Goal: Entertainment & Leisure: Browse casually

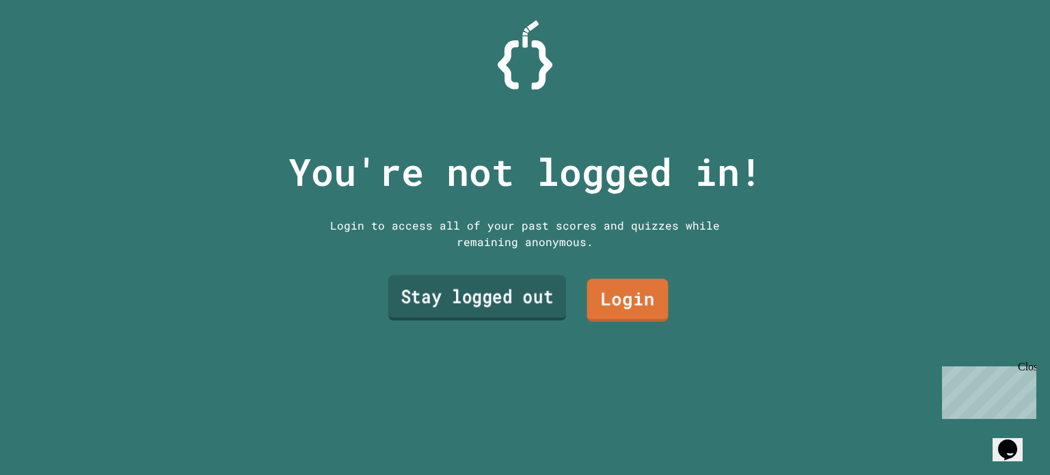
click at [470, 289] on link "Stay logged out" at bounding box center [477, 298] width 178 height 45
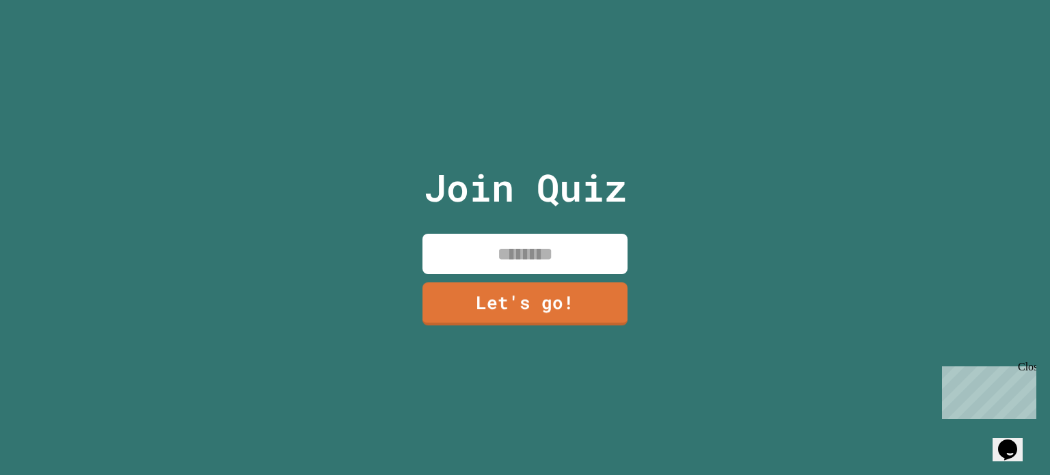
click at [490, 242] on input at bounding box center [525, 254] width 205 height 40
type input "***"
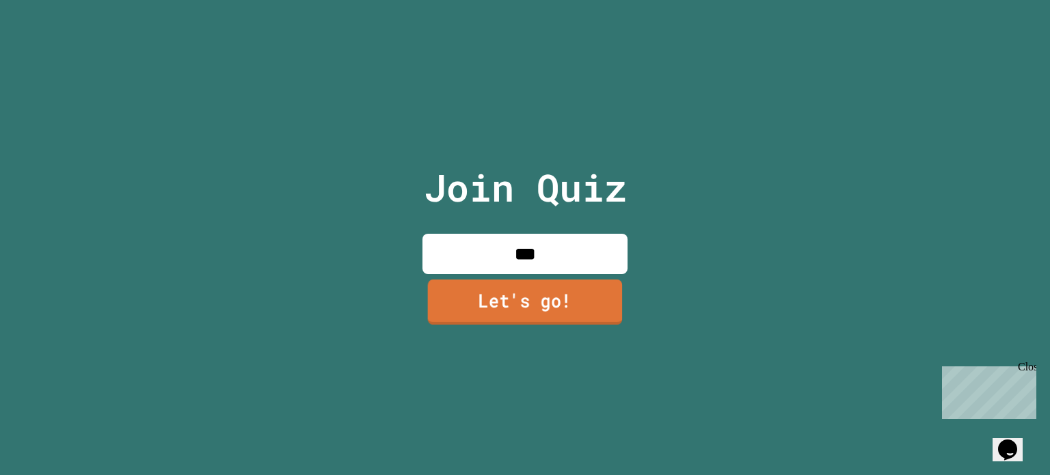
click at [527, 290] on link "Let's go!" at bounding box center [525, 302] width 195 height 45
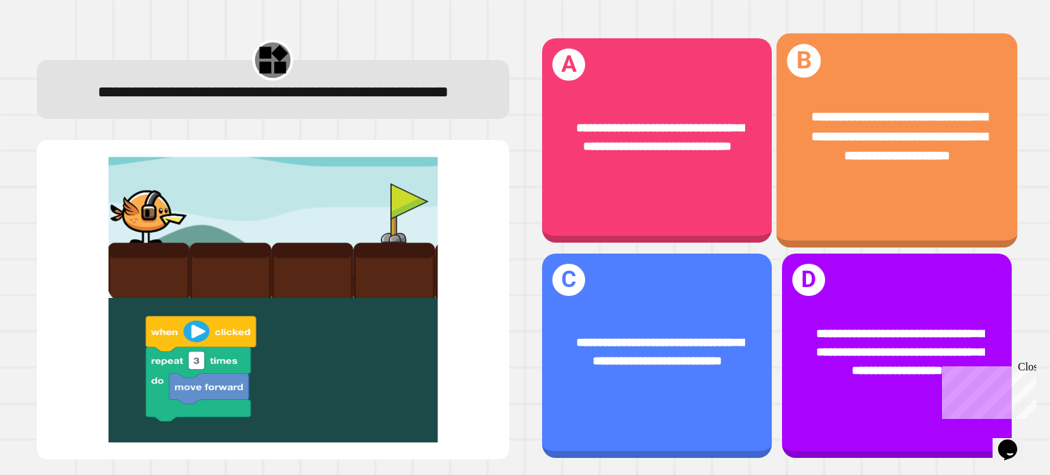
click at [855, 174] on div "**********" at bounding box center [897, 136] width 241 height 109
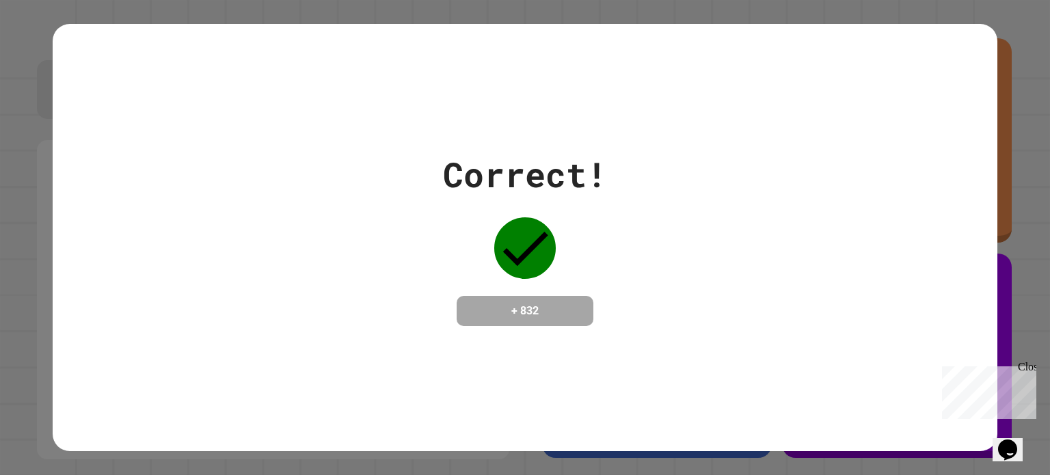
click at [1028, 362] on div "Close" at bounding box center [1026, 369] width 17 height 17
click at [1018, 150] on div "Correct! + 832" at bounding box center [525, 237] width 1050 height 475
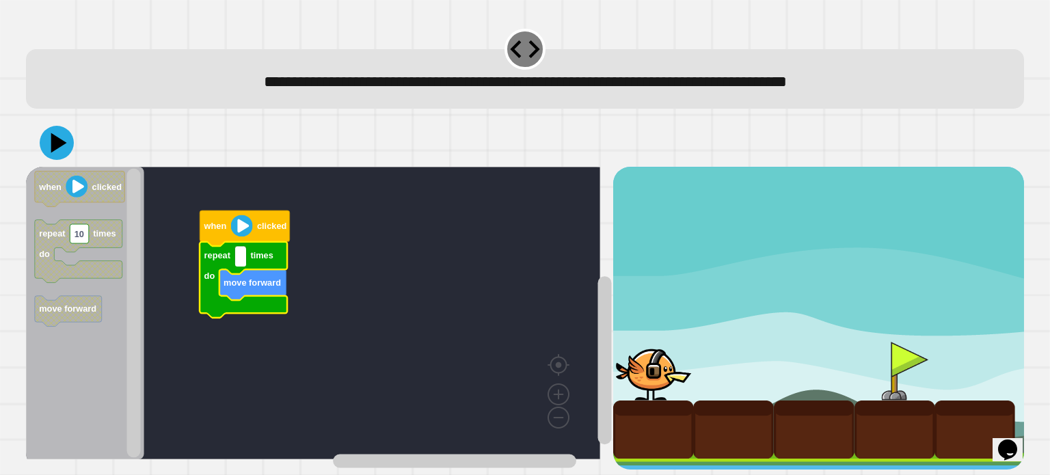
type input "*"
click at [60, 140] on icon at bounding box center [56, 142] width 41 height 41
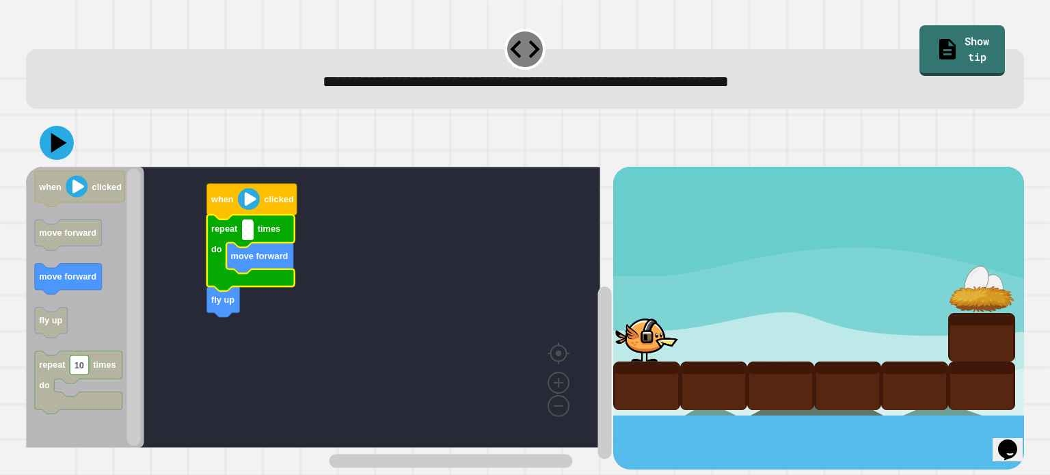
type input "*"
click at [74, 142] on div at bounding box center [525, 143] width 998 height 48
click at [59, 141] on icon at bounding box center [59, 143] width 19 height 24
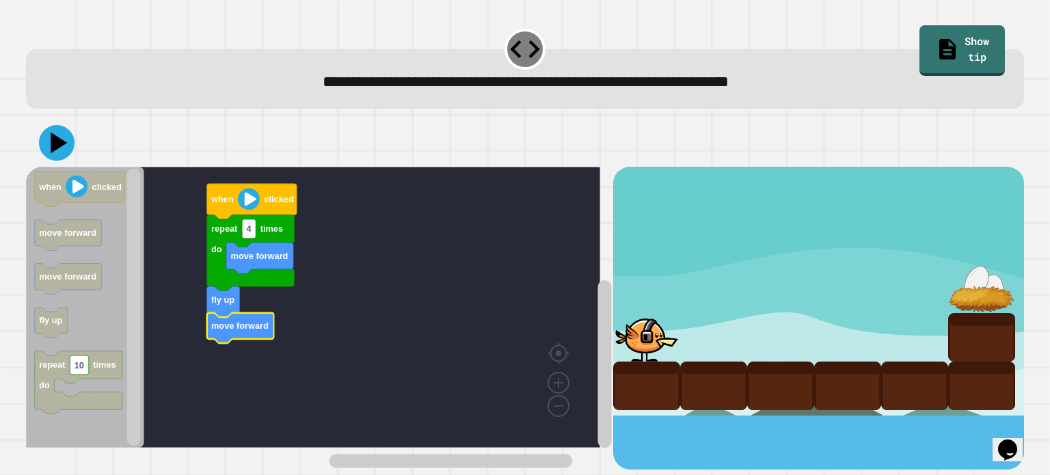
click at [55, 147] on icon at bounding box center [59, 143] width 16 height 21
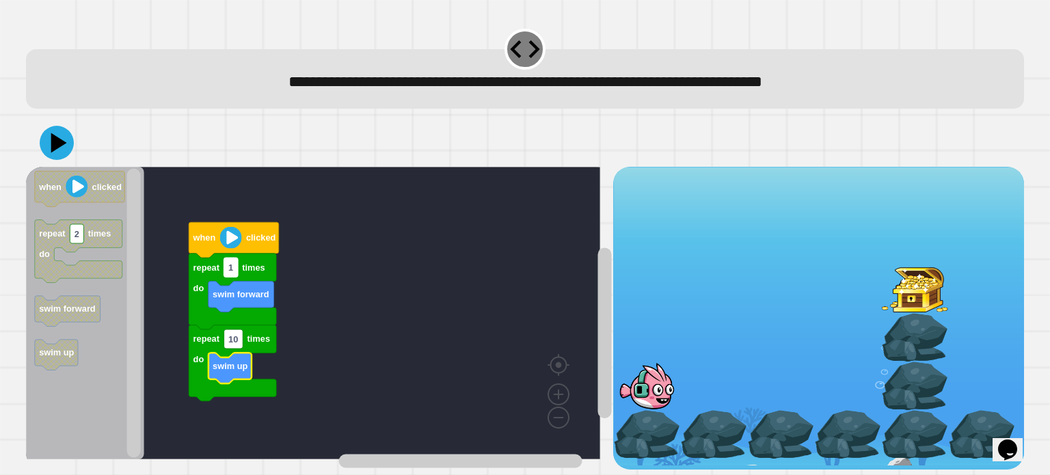
click at [230, 271] on text "1" at bounding box center [230, 268] width 5 height 10
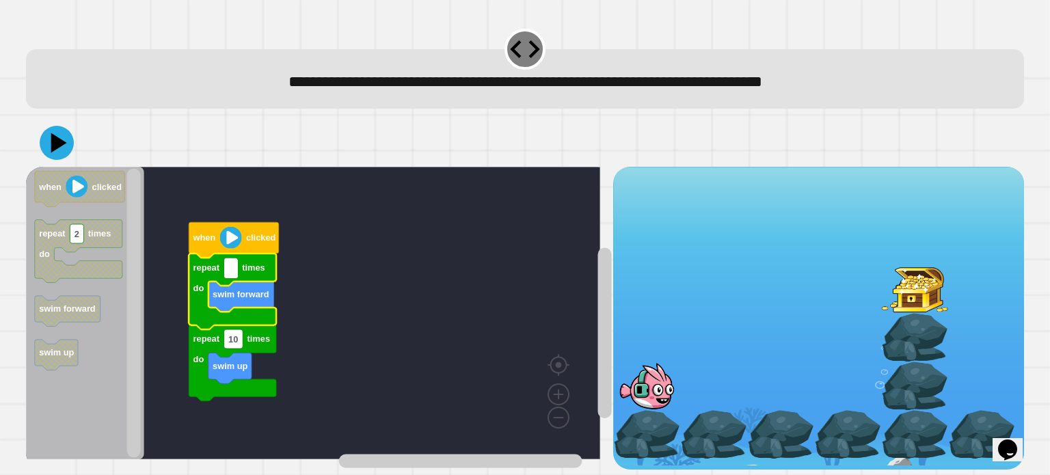
type input "*"
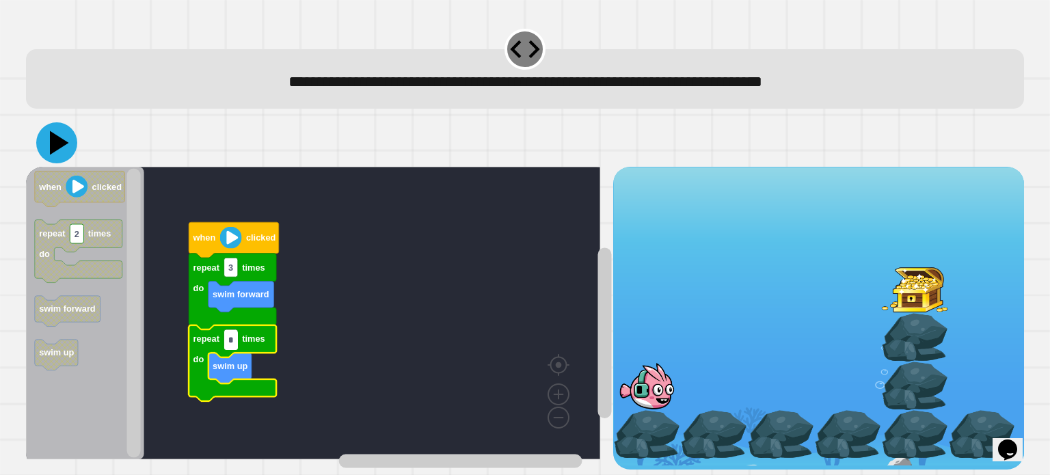
type input "*"
click at [52, 150] on icon at bounding box center [59, 143] width 19 height 24
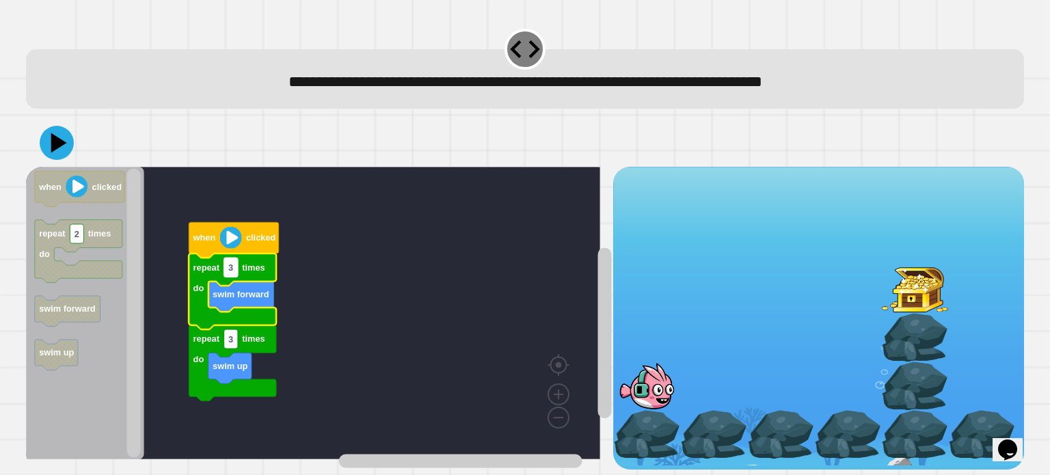
click at [233, 273] on text "3" at bounding box center [230, 268] width 5 height 10
click at [235, 344] on rect "Blockly Workspace" at bounding box center [231, 339] width 14 height 19
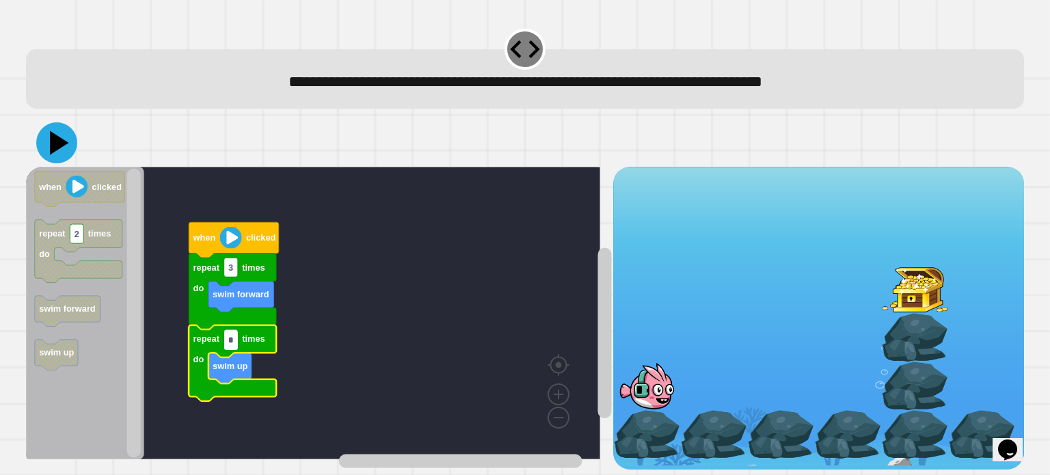
type input "*"
click at [64, 158] on icon at bounding box center [56, 142] width 41 height 41
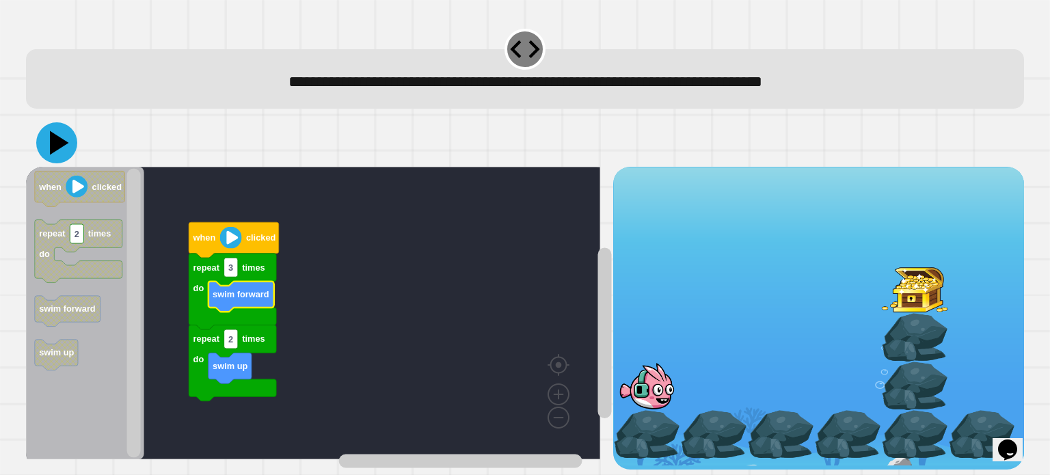
click at [44, 146] on icon at bounding box center [56, 142] width 41 height 41
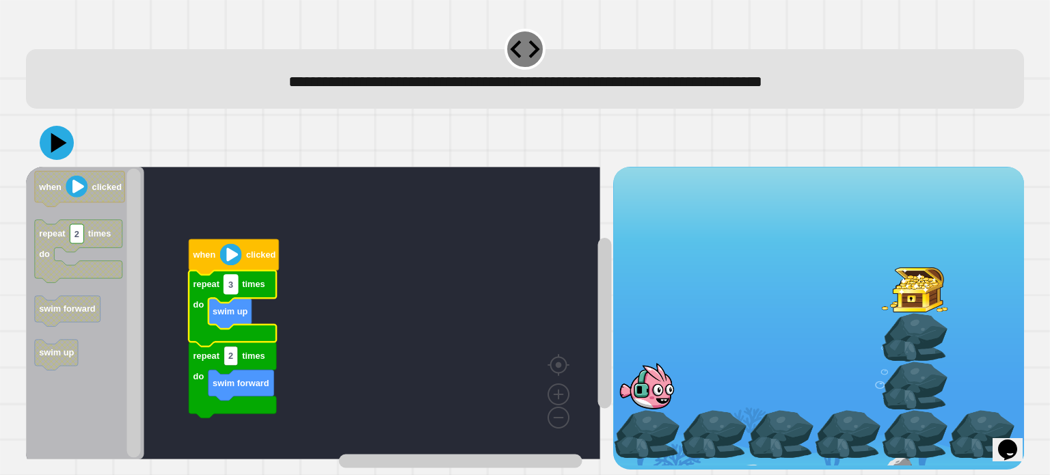
click at [230, 287] on text "3" at bounding box center [230, 284] width 5 height 10
type input "*"
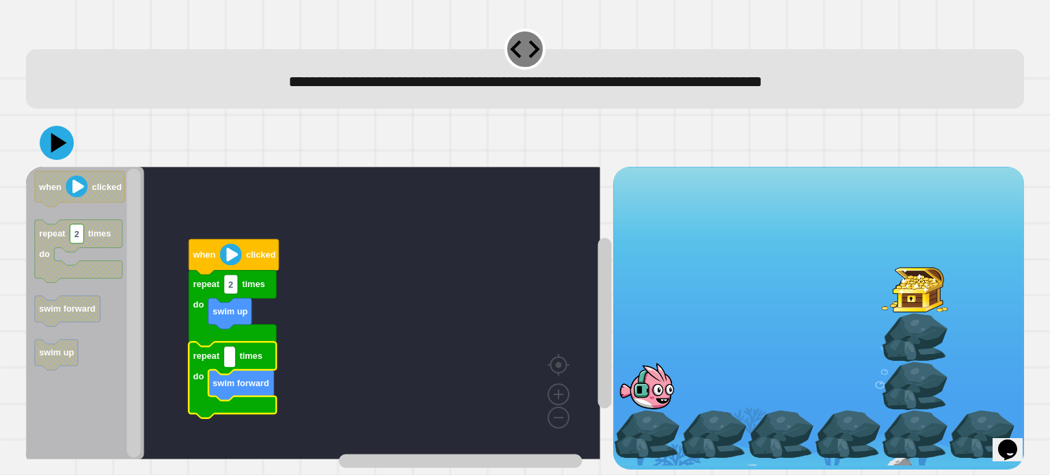
type input "*"
click at [67, 125] on div at bounding box center [525, 143] width 998 height 48
click at [56, 136] on icon at bounding box center [56, 142] width 41 height 41
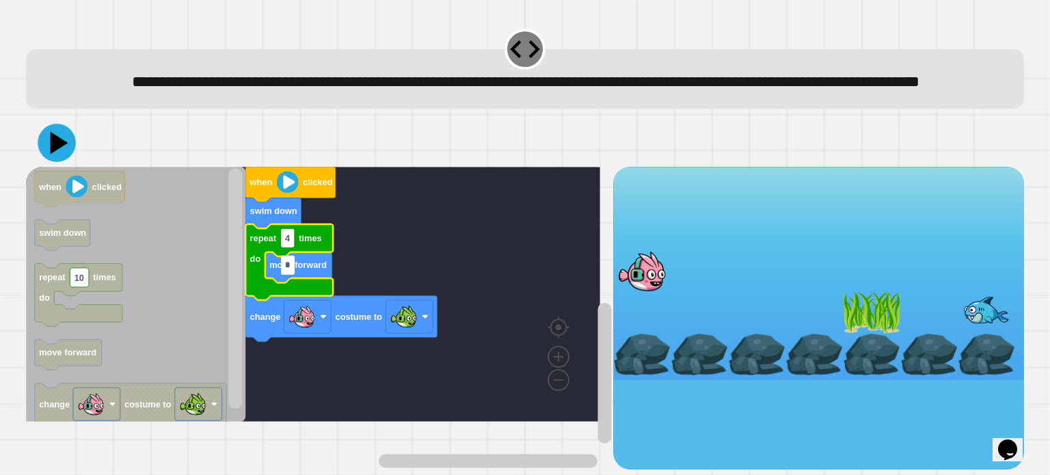
type input "*"
click at [44, 167] on div at bounding box center [525, 143] width 998 height 48
click at [56, 155] on icon at bounding box center [59, 143] width 19 height 24
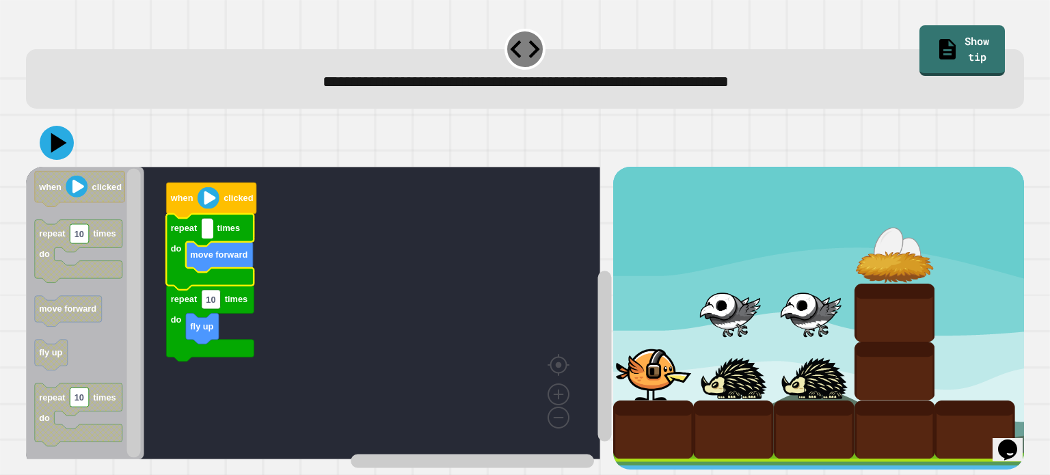
type input "*"
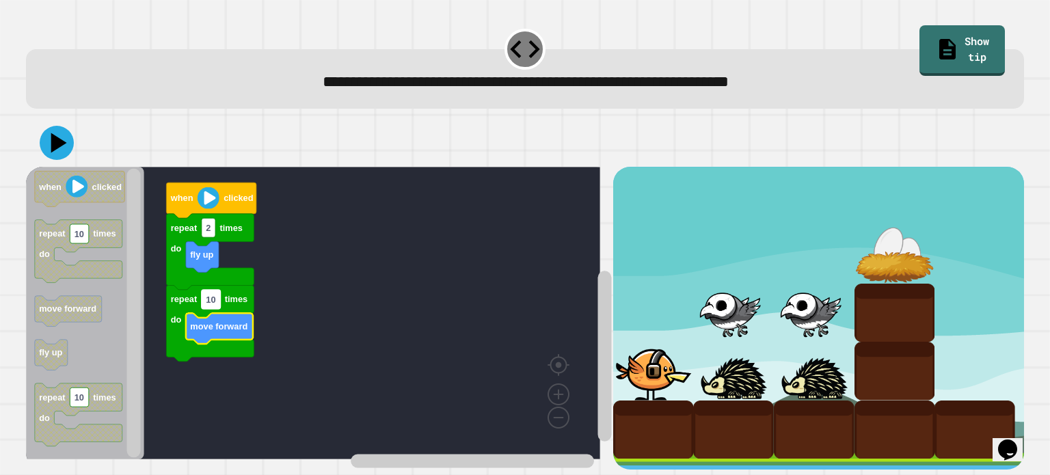
click at [217, 303] on rect "Blockly Workspace" at bounding box center [211, 299] width 19 height 19
type input "*"
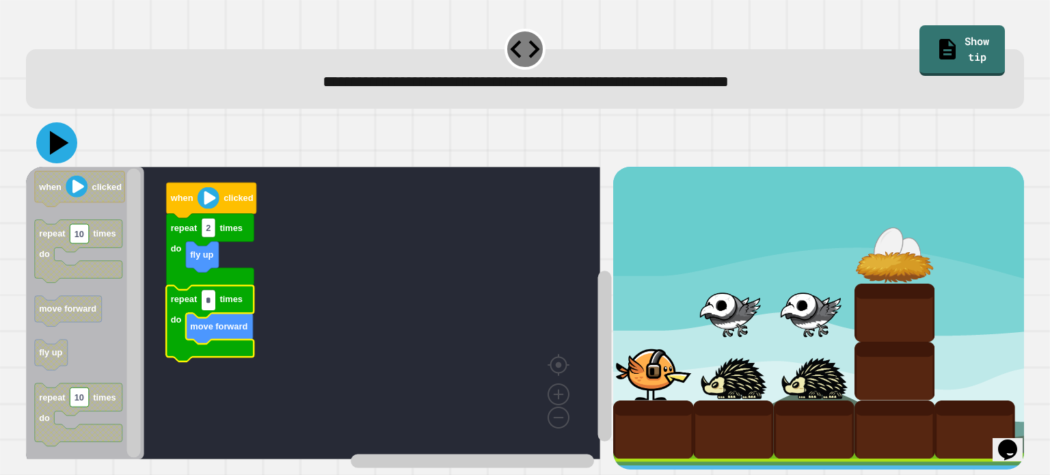
click at [63, 138] on icon at bounding box center [56, 142] width 41 height 41
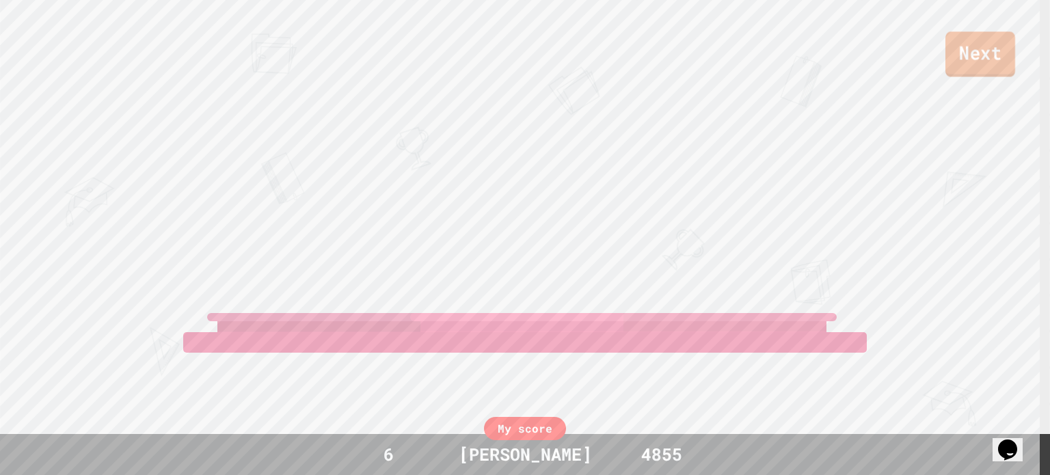
click at [990, 62] on link "Next" at bounding box center [981, 53] width 70 height 45
